Goal: Transaction & Acquisition: Purchase product/service

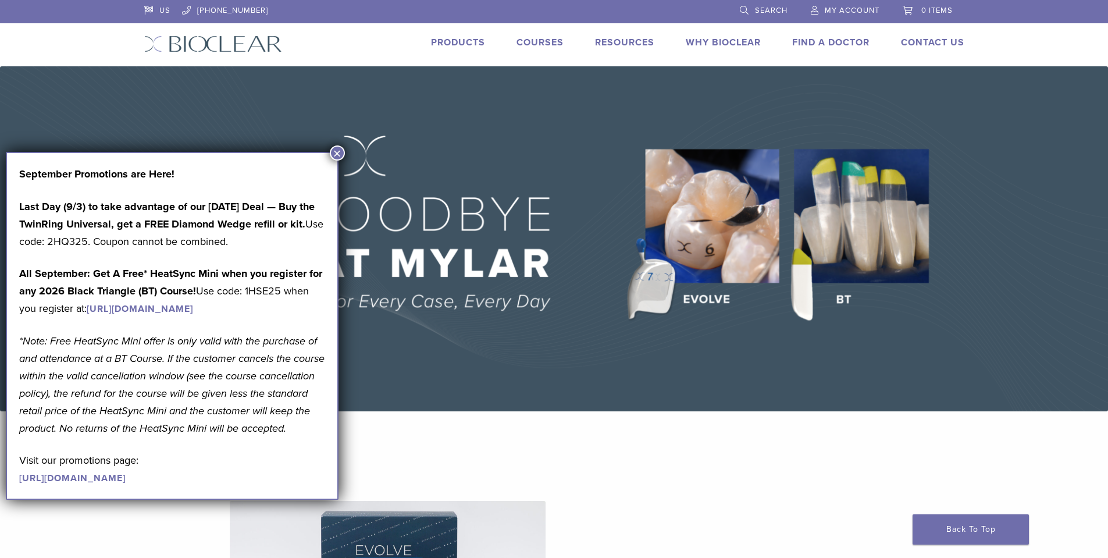
click at [337, 153] on button "×" at bounding box center [337, 152] width 15 height 15
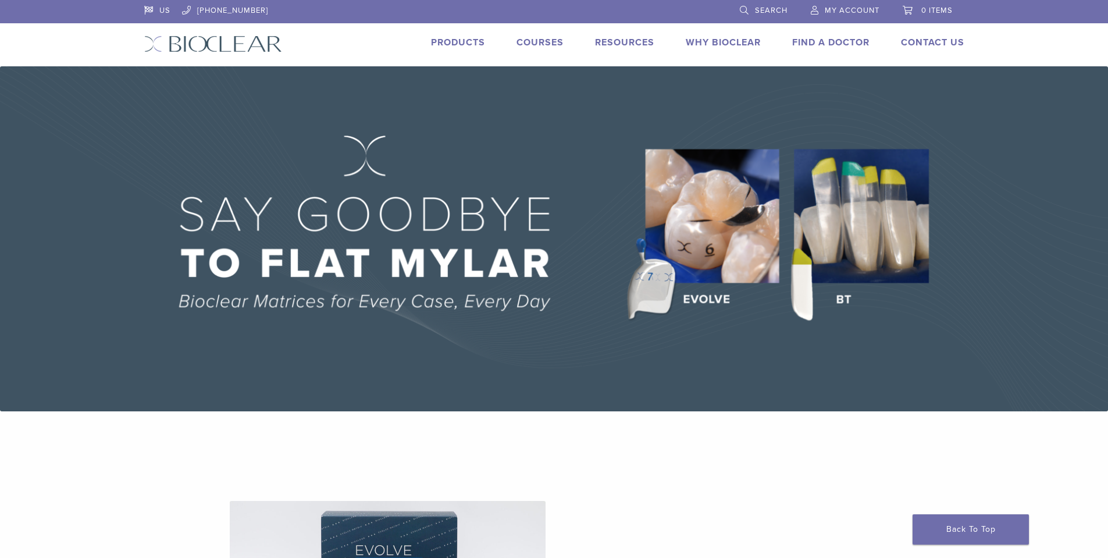
click at [460, 44] on link "Products" at bounding box center [458, 43] width 54 height 12
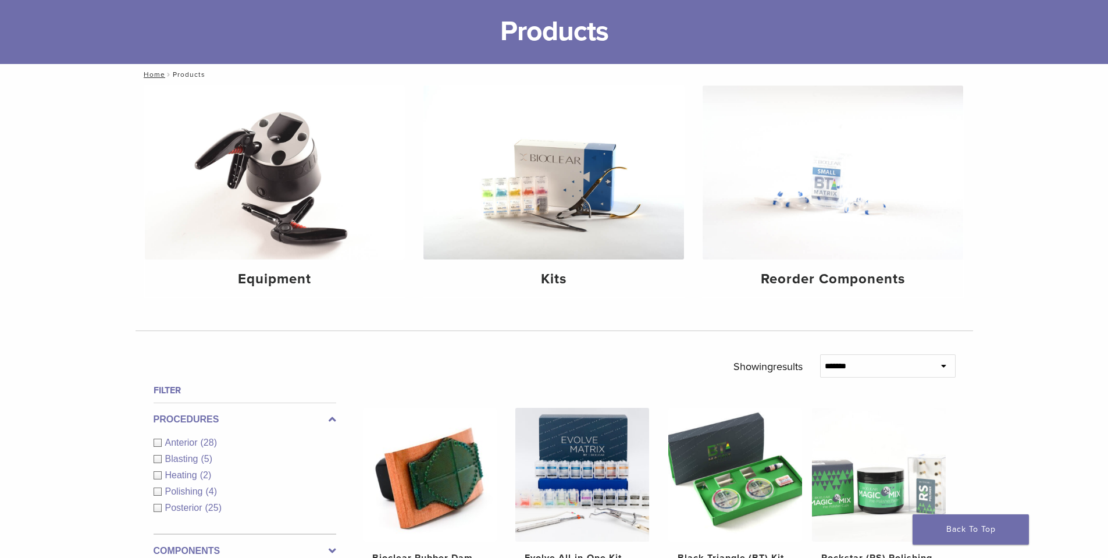
scroll to position [58, 0]
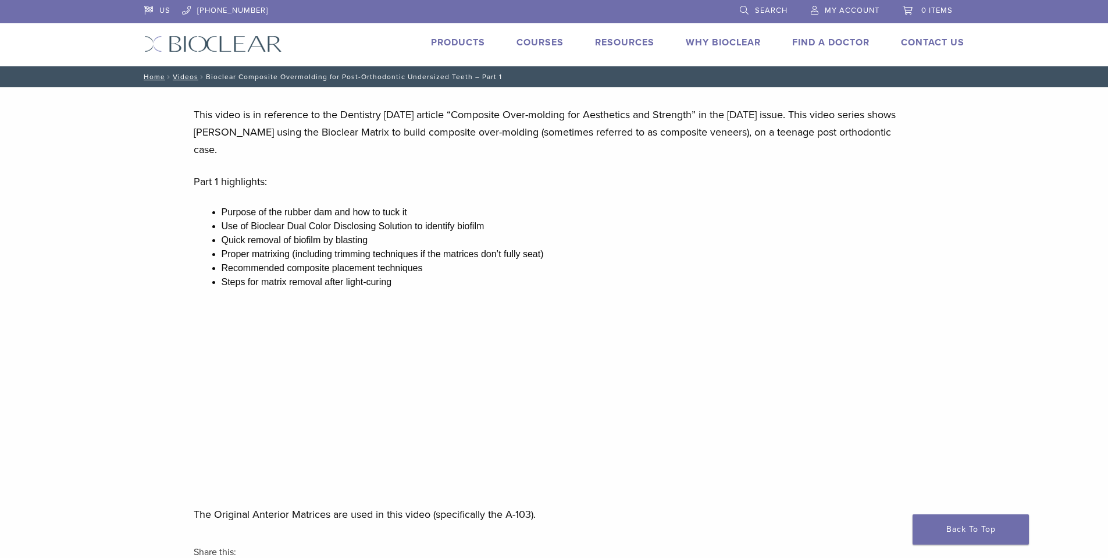
click at [456, 38] on link "Products" at bounding box center [458, 43] width 54 height 12
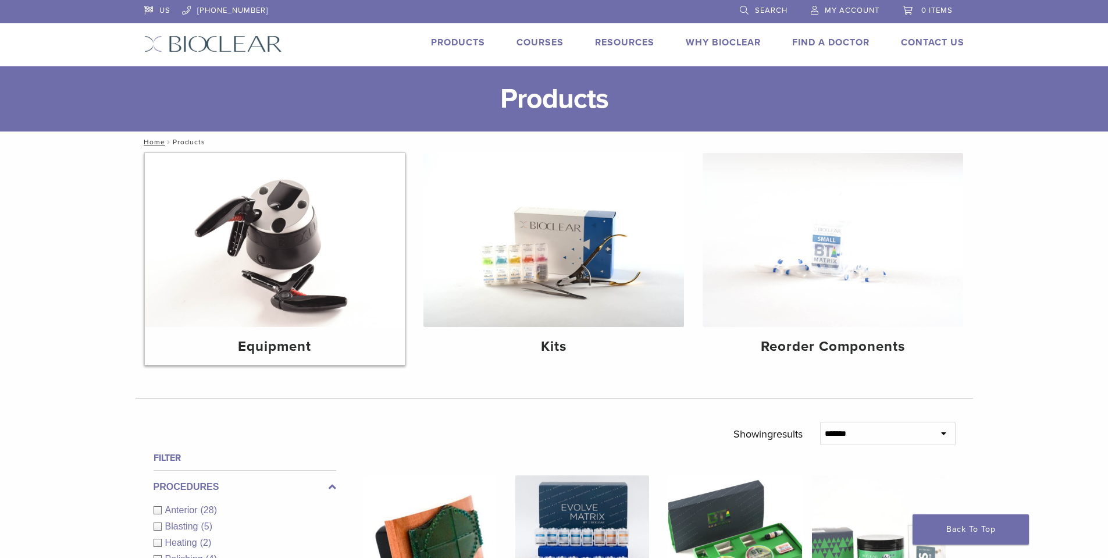
click at [277, 229] on img at bounding box center [275, 240] width 260 height 174
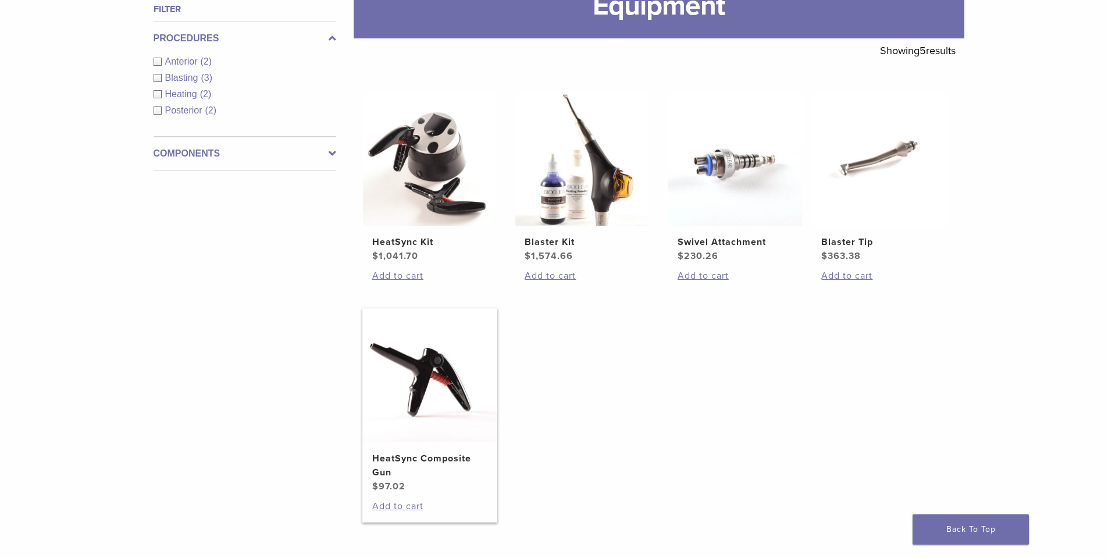
scroll to position [174, 0]
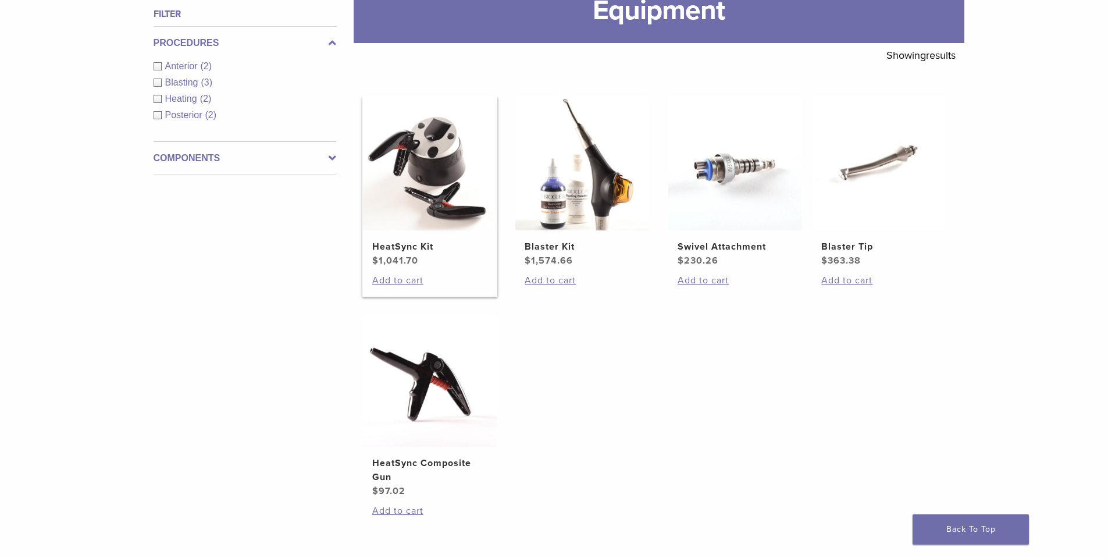
click at [444, 243] on h2 "HeatSync Kit" at bounding box center [429, 247] width 115 height 14
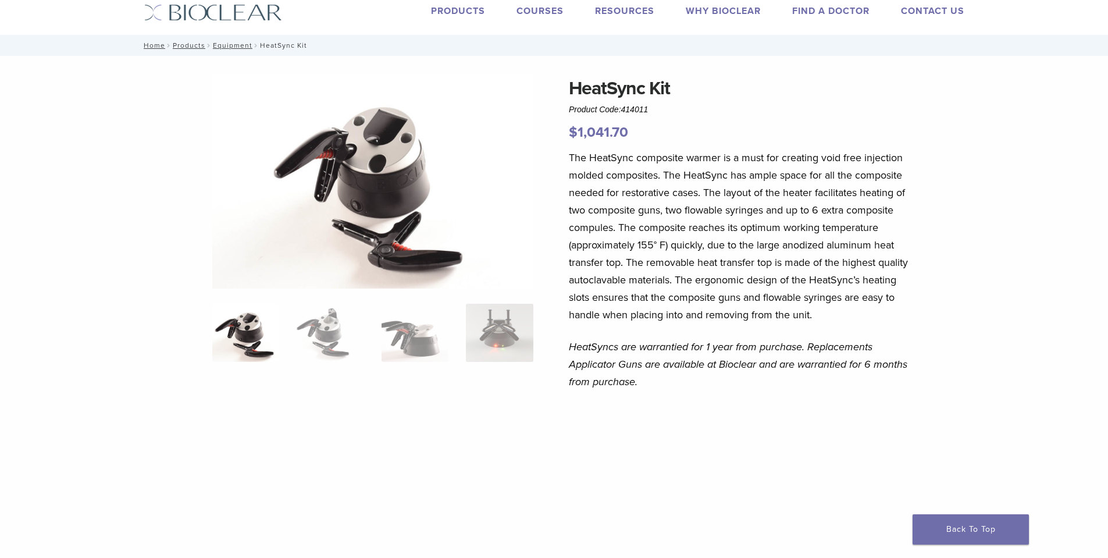
scroll to position [58, 0]
